Goal: Navigation & Orientation: Find specific page/section

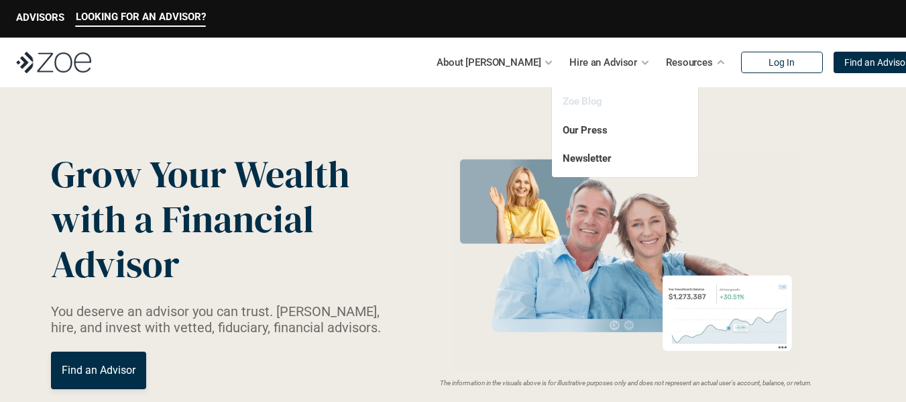
click at [576, 102] on link "Zoe Blog" at bounding box center [583, 101] width 40 height 12
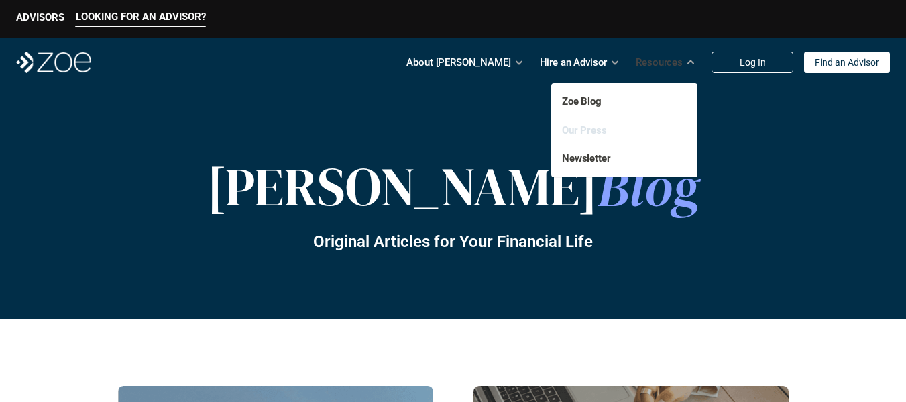
click at [593, 130] on link "Our Press" at bounding box center [584, 130] width 45 height 12
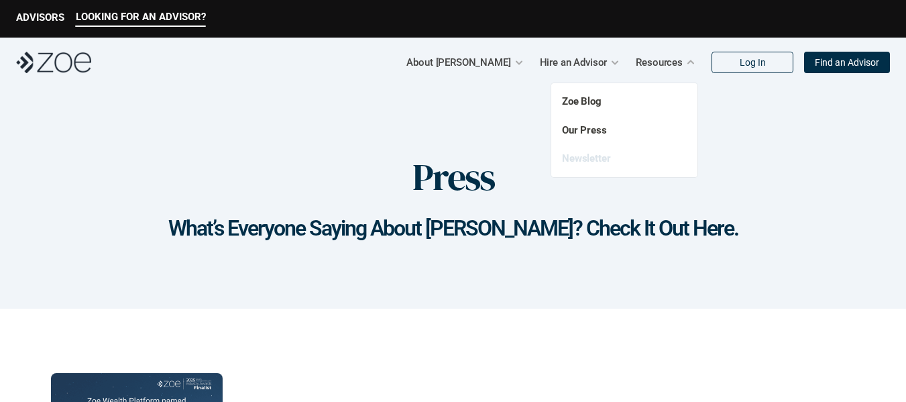
click at [577, 162] on link "Newsletter" at bounding box center [586, 158] width 49 height 12
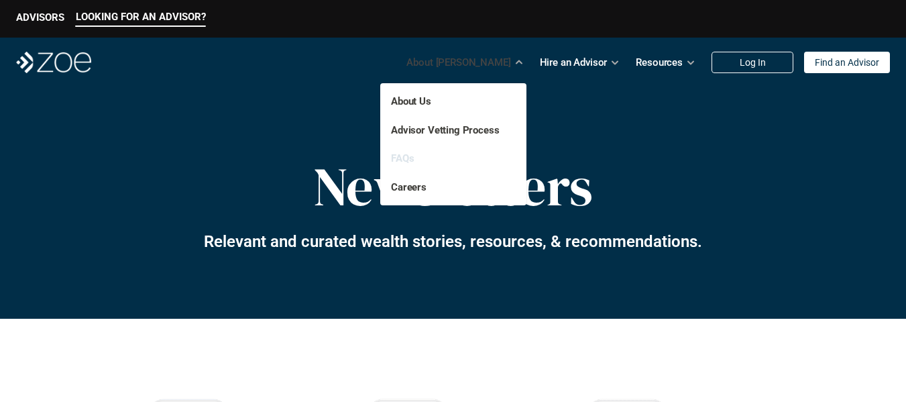
click at [402, 159] on link "FAQs" at bounding box center [402, 158] width 23 height 12
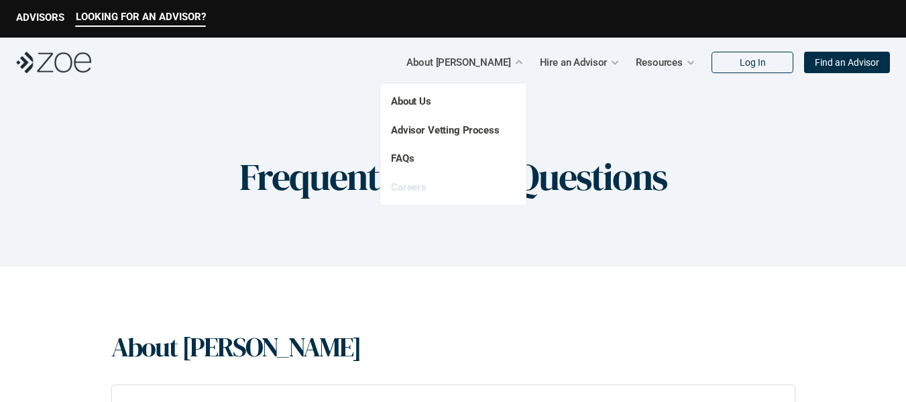
click at [416, 184] on link "Careers" at bounding box center [409, 187] width 36 height 12
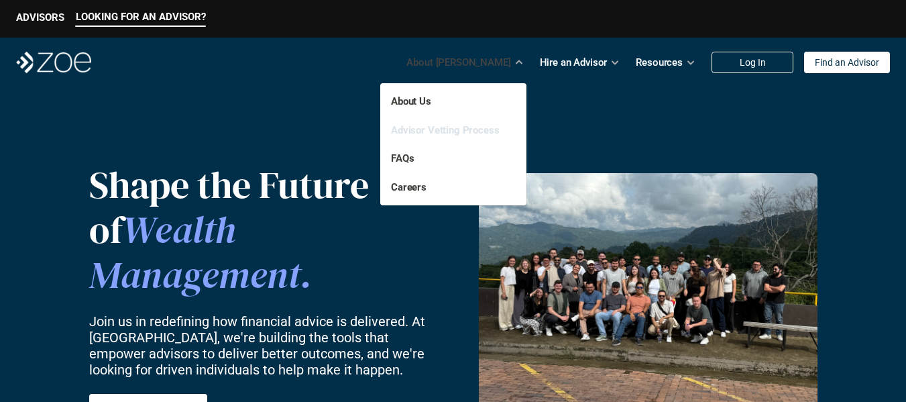
click at [440, 135] on link "Advisor Vetting Process" at bounding box center [445, 130] width 109 height 12
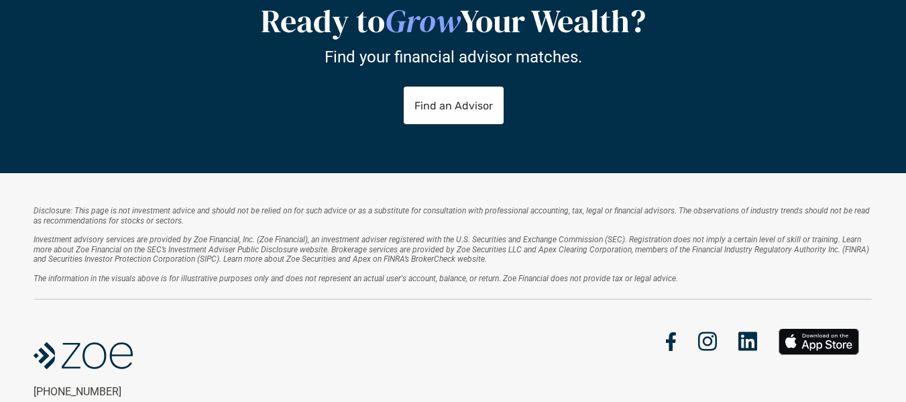
scroll to position [1203, 0]
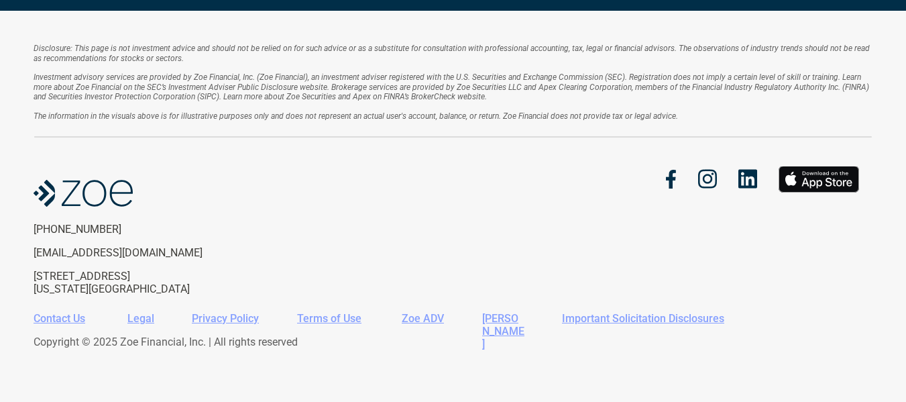
click at [76, 324] on link "Contact Us" at bounding box center [60, 318] width 52 height 13
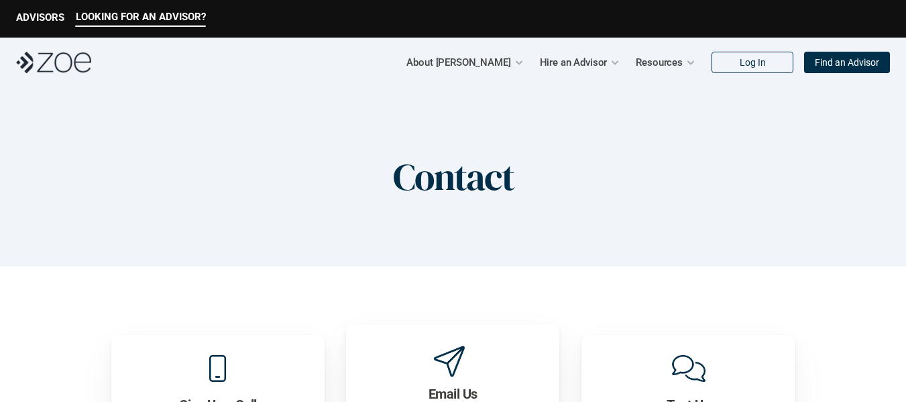
click at [823, 57] on p "Find an Advisor" at bounding box center [847, 62] width 64 height 11
